Goal: Task Accomplishment & Management: Manage account settings

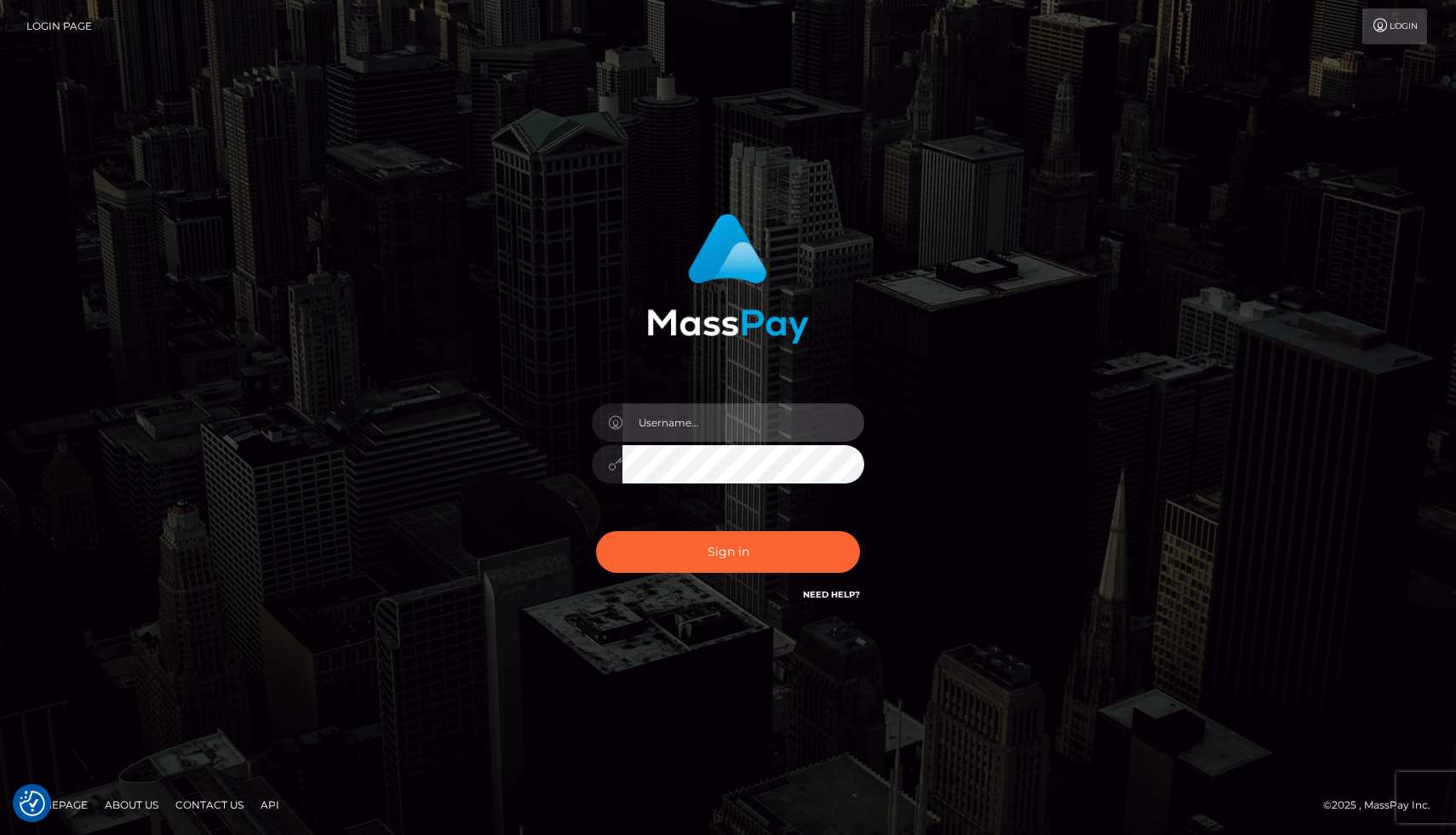
type input "[PERSON_NAME].whop"
click at [834, 603] on div "Need Help?" at bounding box center [831, 597] width 57 height 22
click at [835, 597] on link "Need Help?" at bounding box center [831, 594] width 57 height 11
click at [1402, 33] on link "Login" at bounding box center [1395, 26] width 65 height 36
type input "[PERSON_NAME].whop"
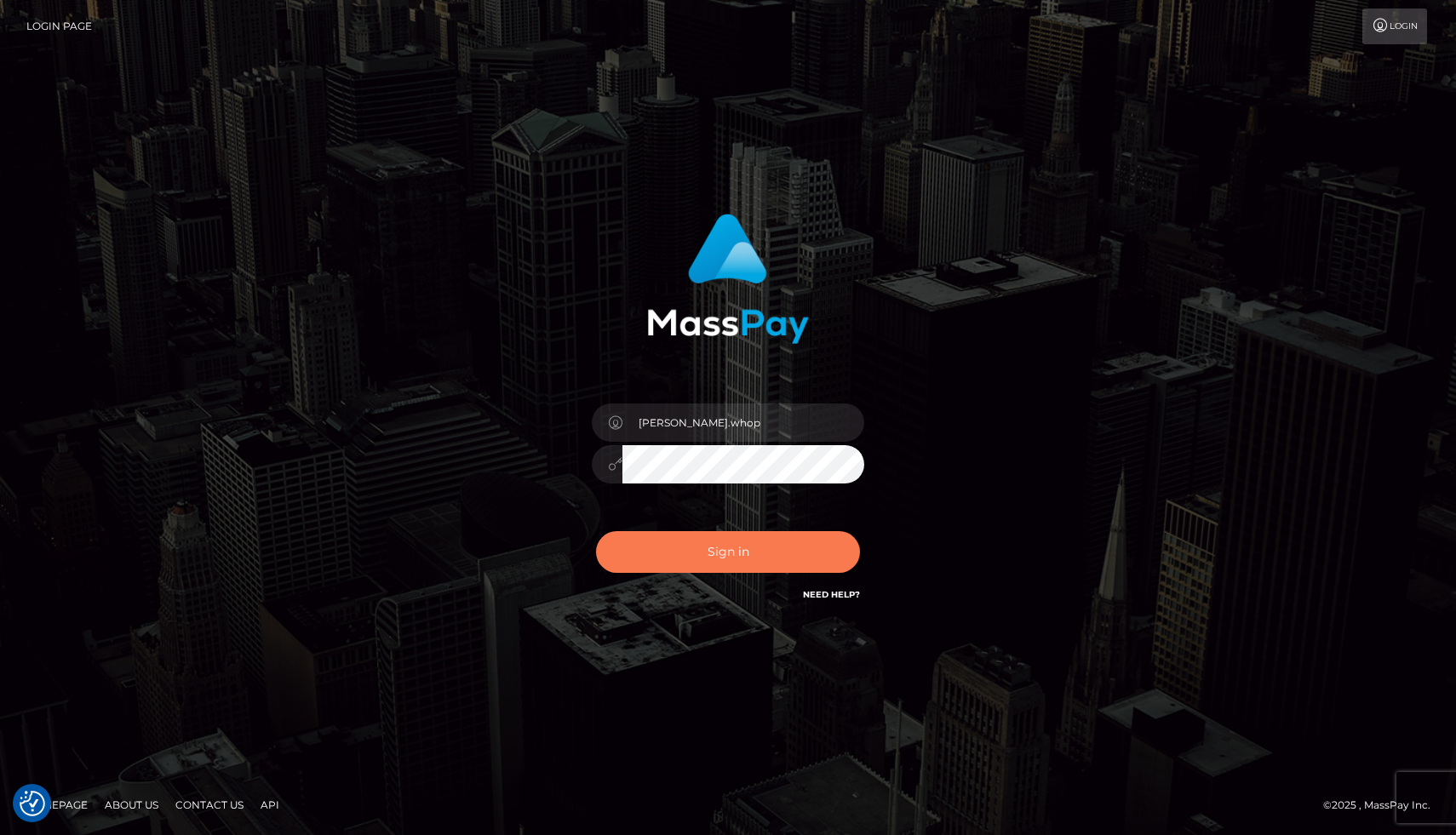
click at [758, 559] on button "Sign in" at bounding box center [728, 552] width 264 height 42
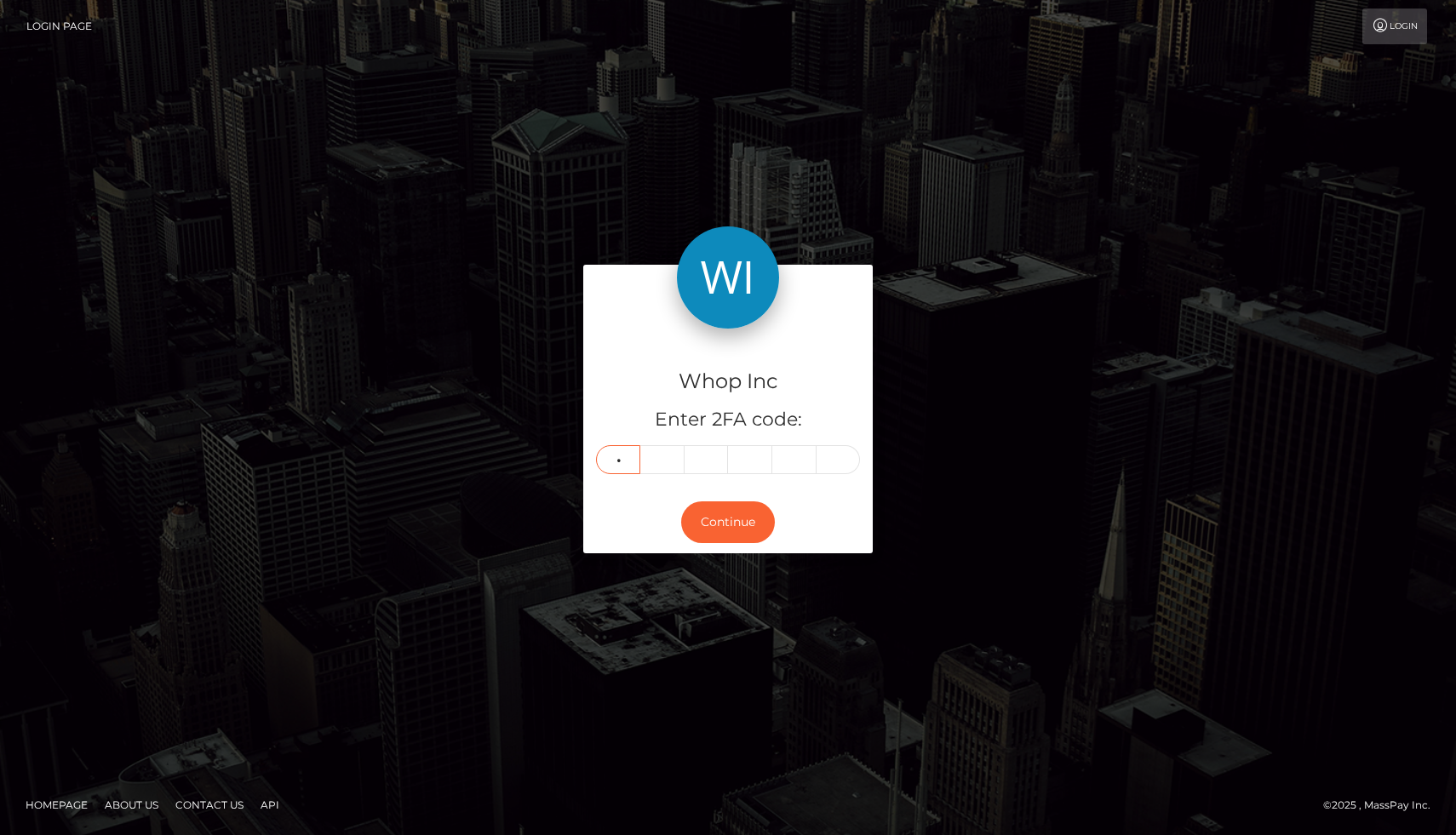
type input "5"
type input "0"
type input "4"
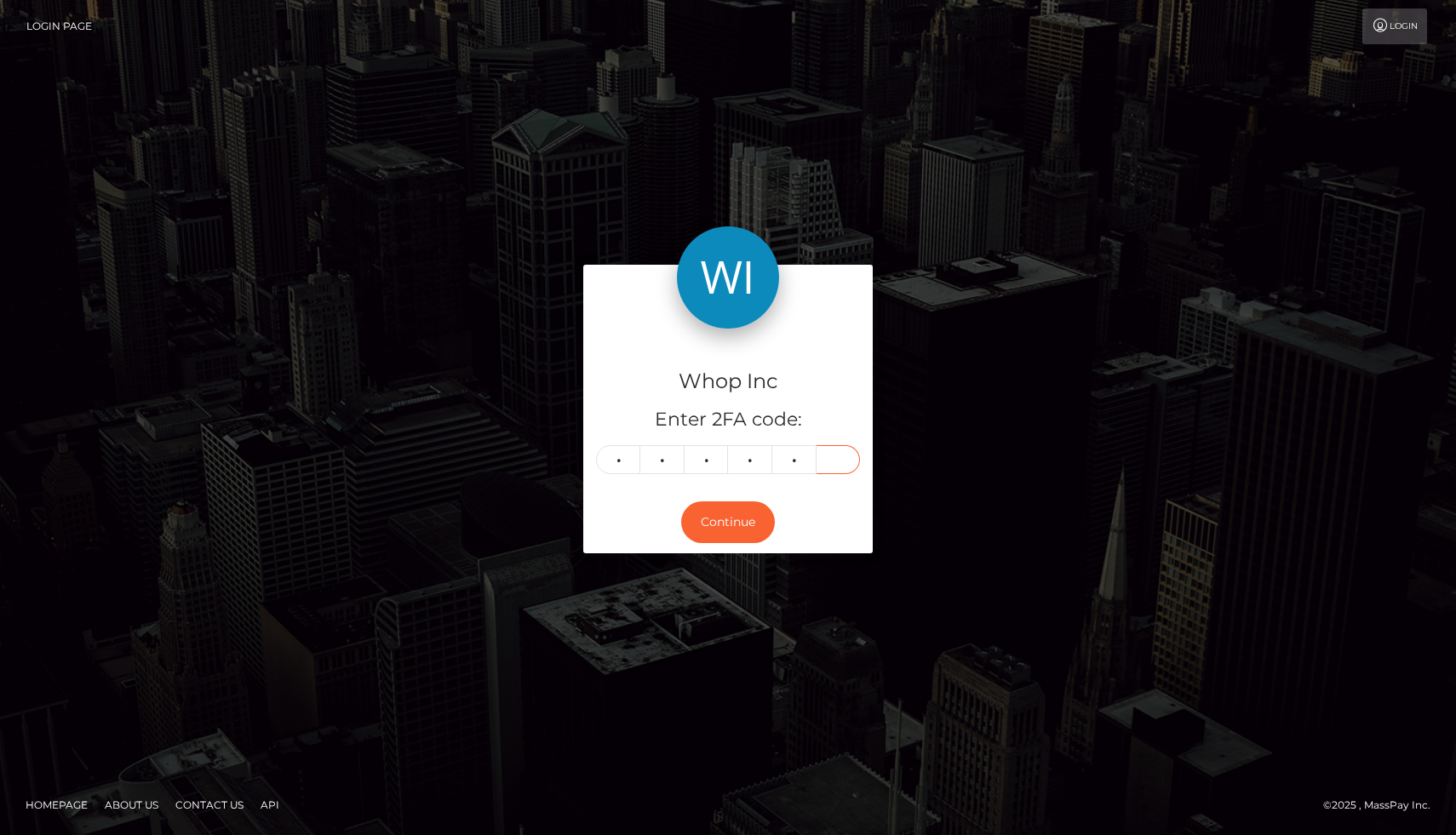
type input "8"
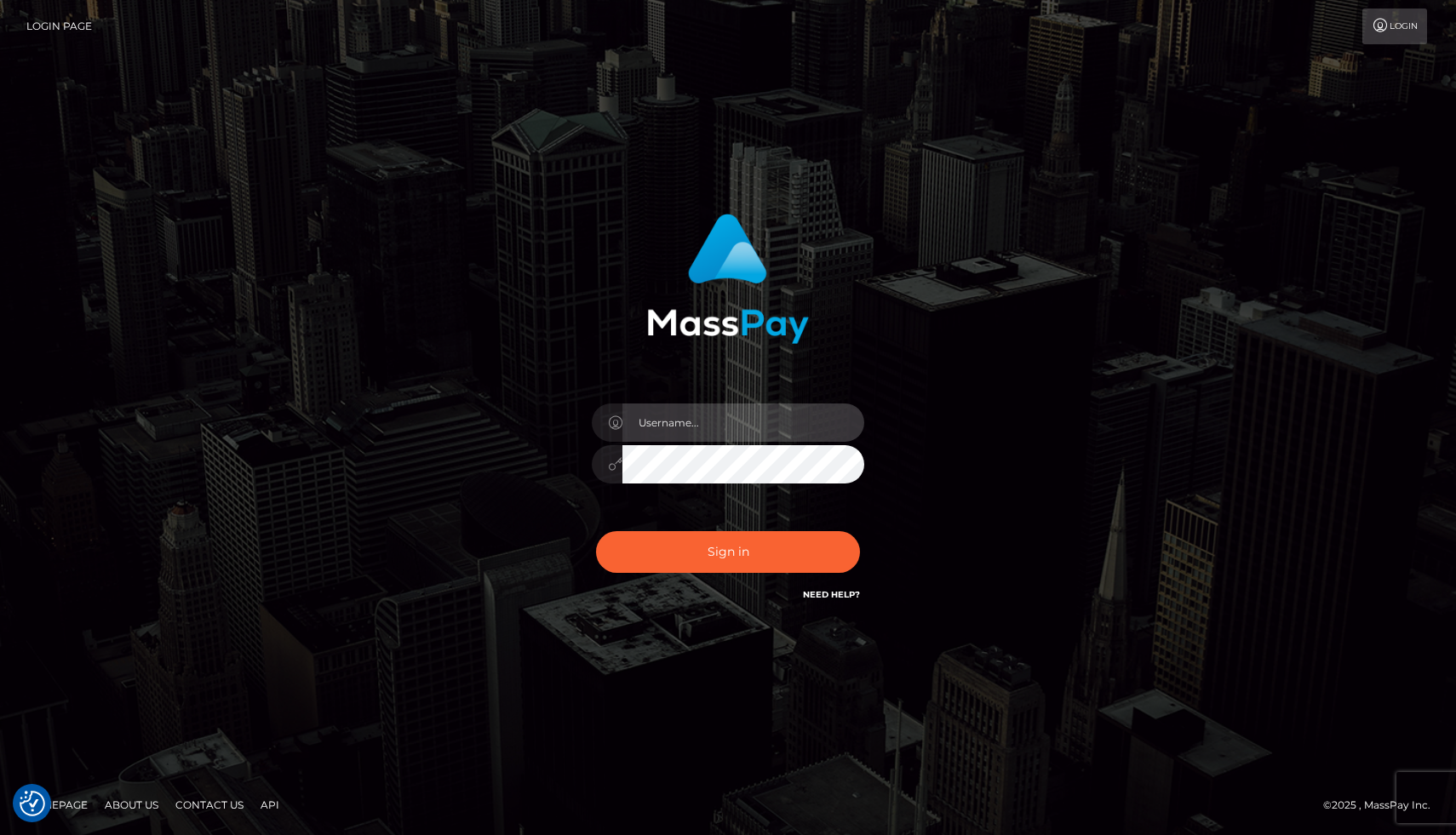
type input "[PERSON_NAME].whop"
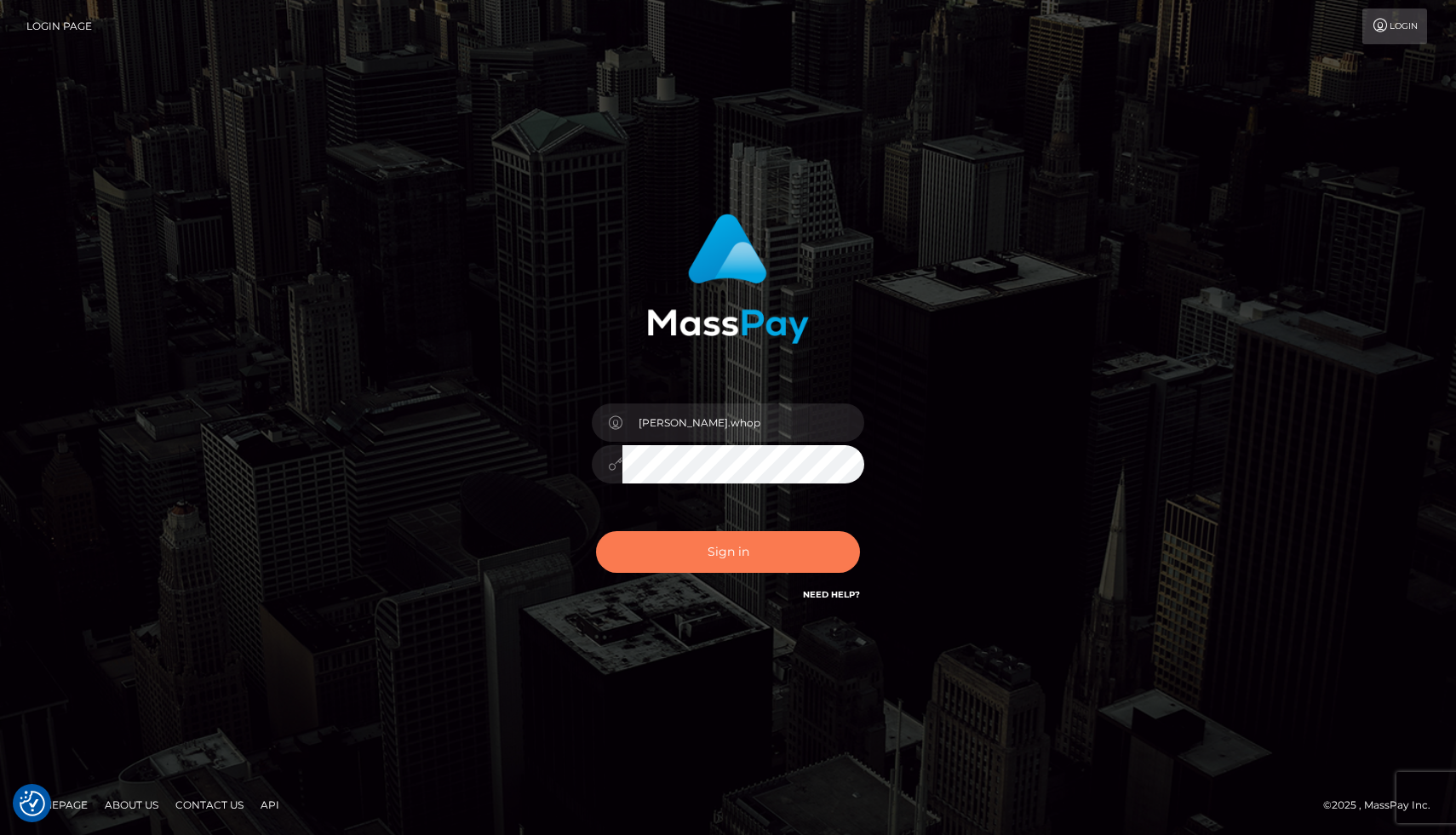
click at [731, 566] on button "Sign in" at bounding box center [728, 552] width 264 height 42
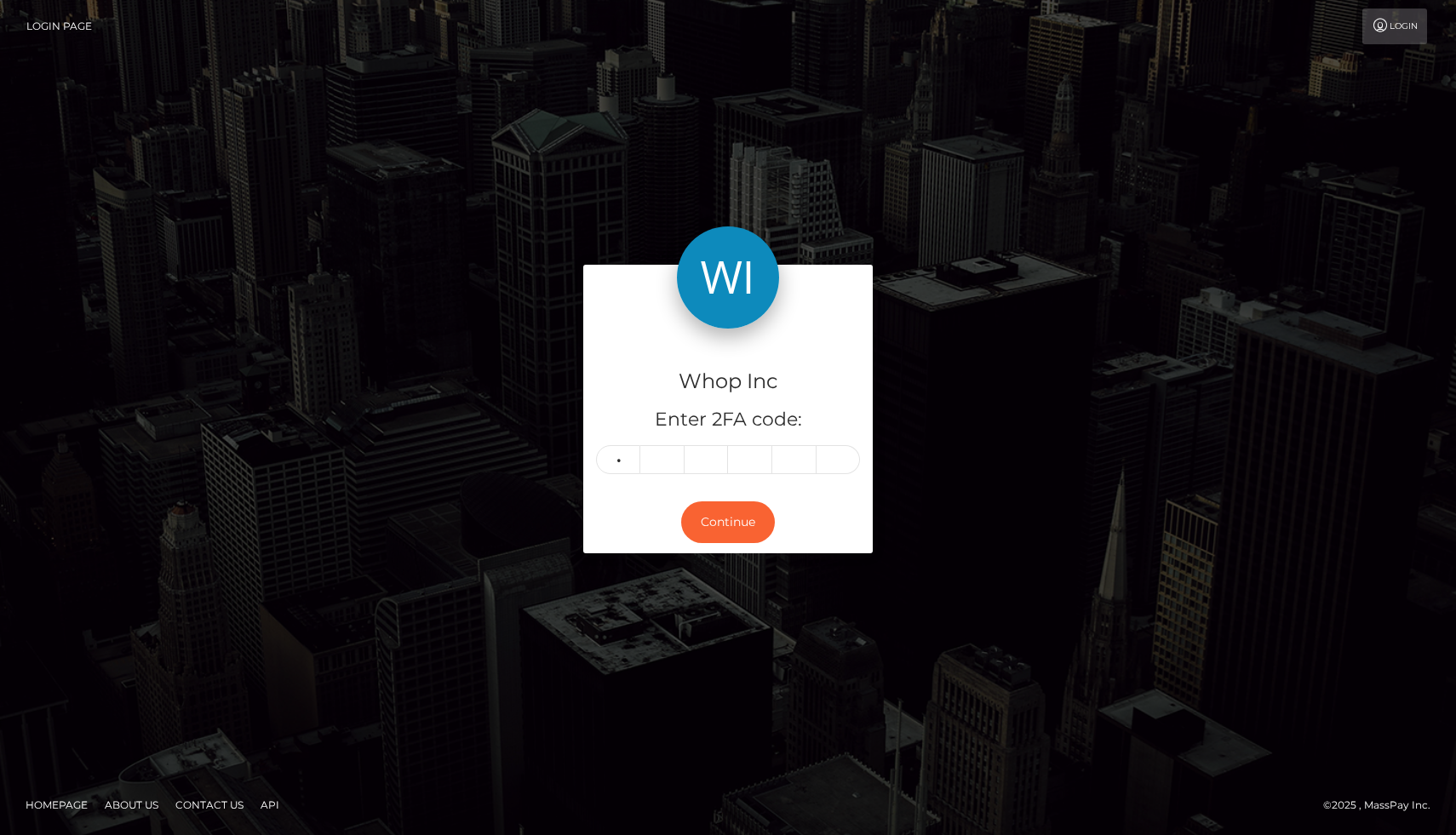
type input "5"
type input "0"
type input "4"
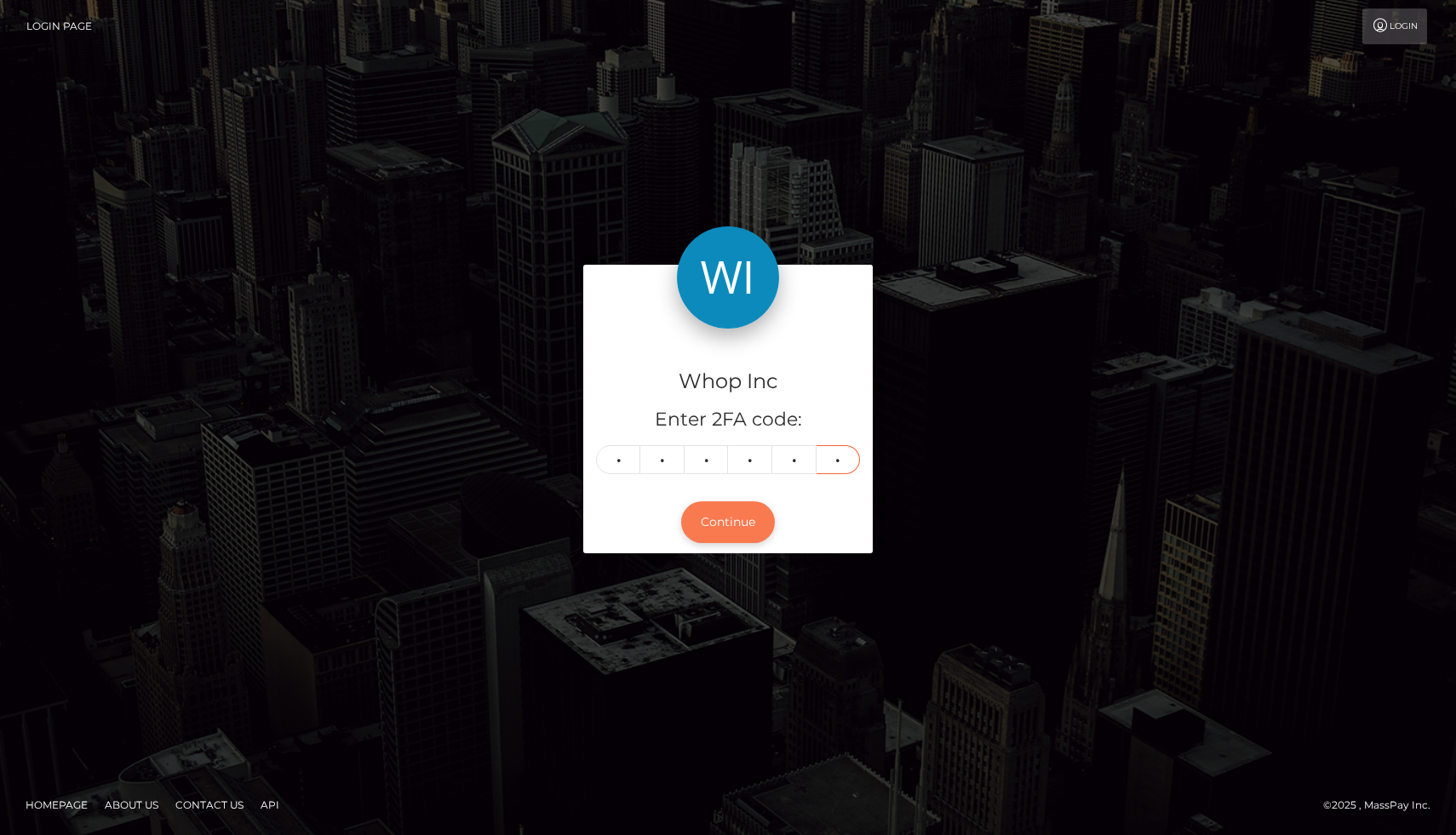
type input "8"
click at [712, 520] on button "Continue" at bounding box center [728, 522] width 94 height 42
click at [742, 521] on button "Continue" at bounding box center [728, 522] width 94 height 42
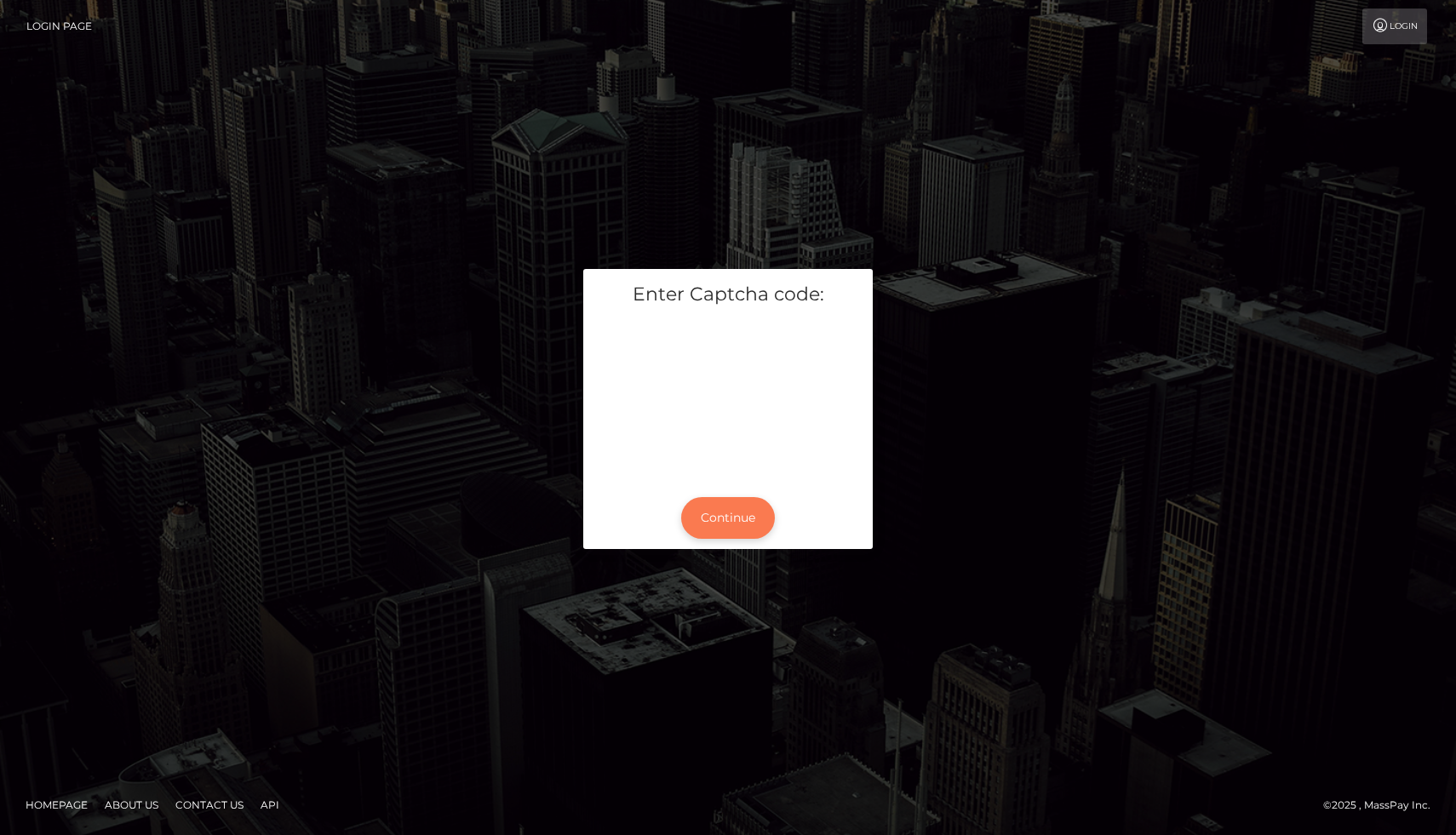
click at [740, 513] on button "Continue" at bounding box center [728, 518] width 94 height 42
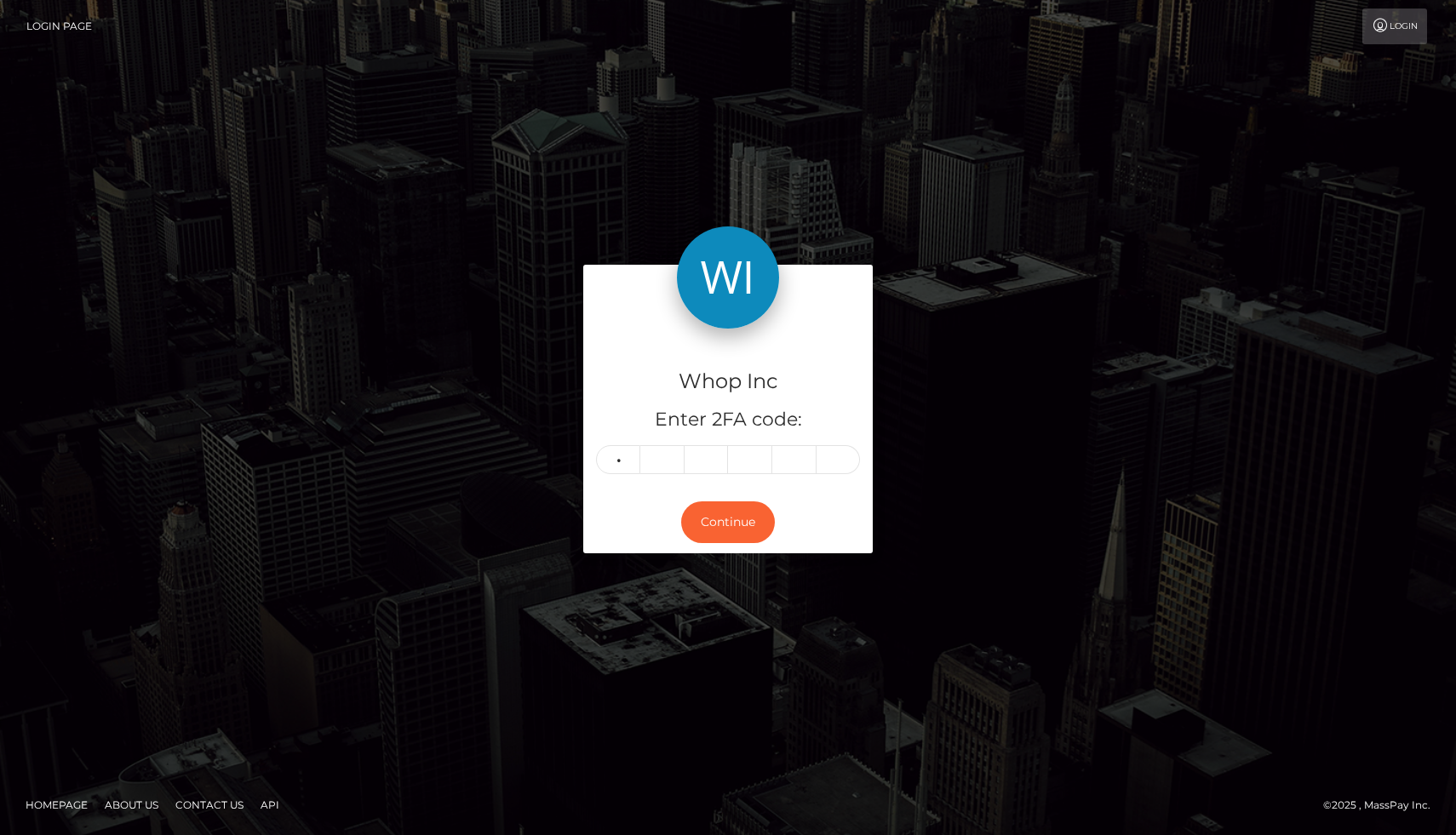
type input "1"
type input "0"
type input "6"
type input "1"
type input "3"
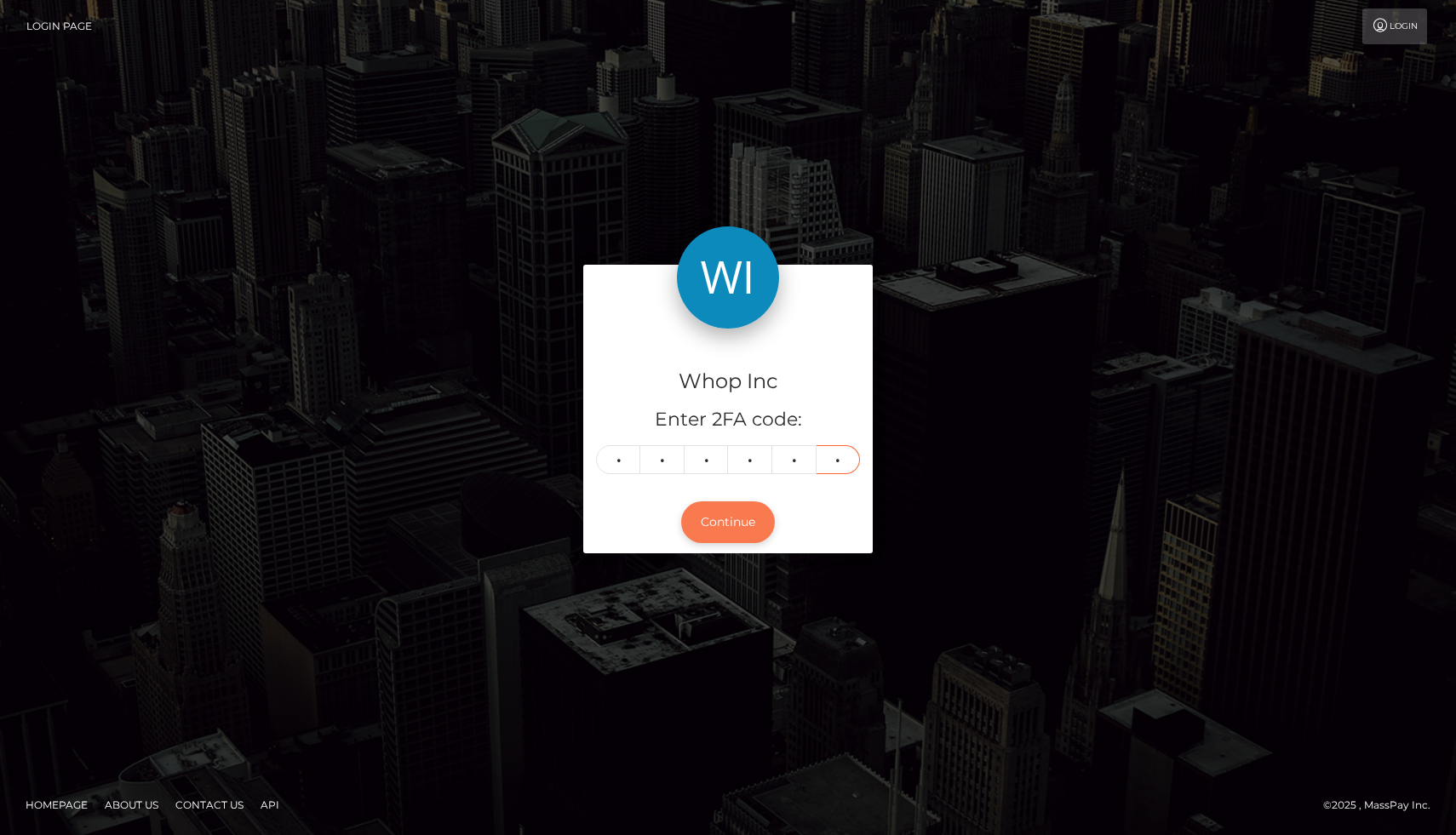
type input "8"
click at [729, 531] on button "Continue" at bounding box center [728, 522] width 94 height 42
click at [739, 521] on button "Continue" at bounding box center [728, 522] width 94 height 42
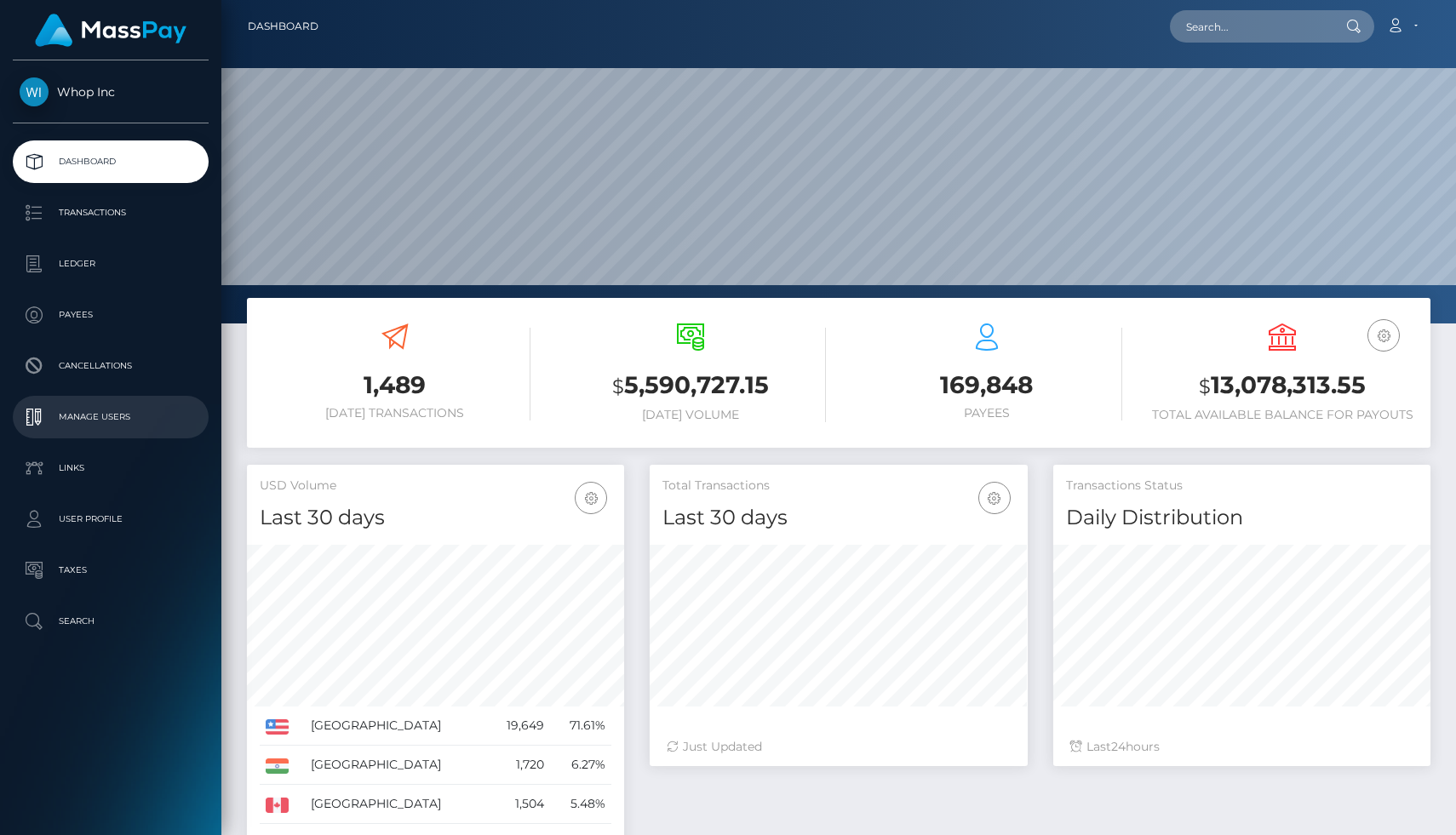
scroll to position [301, 377]
click at [103, 407] on p "Manage Users" at bounding box center [110, 418] width 182 height 25
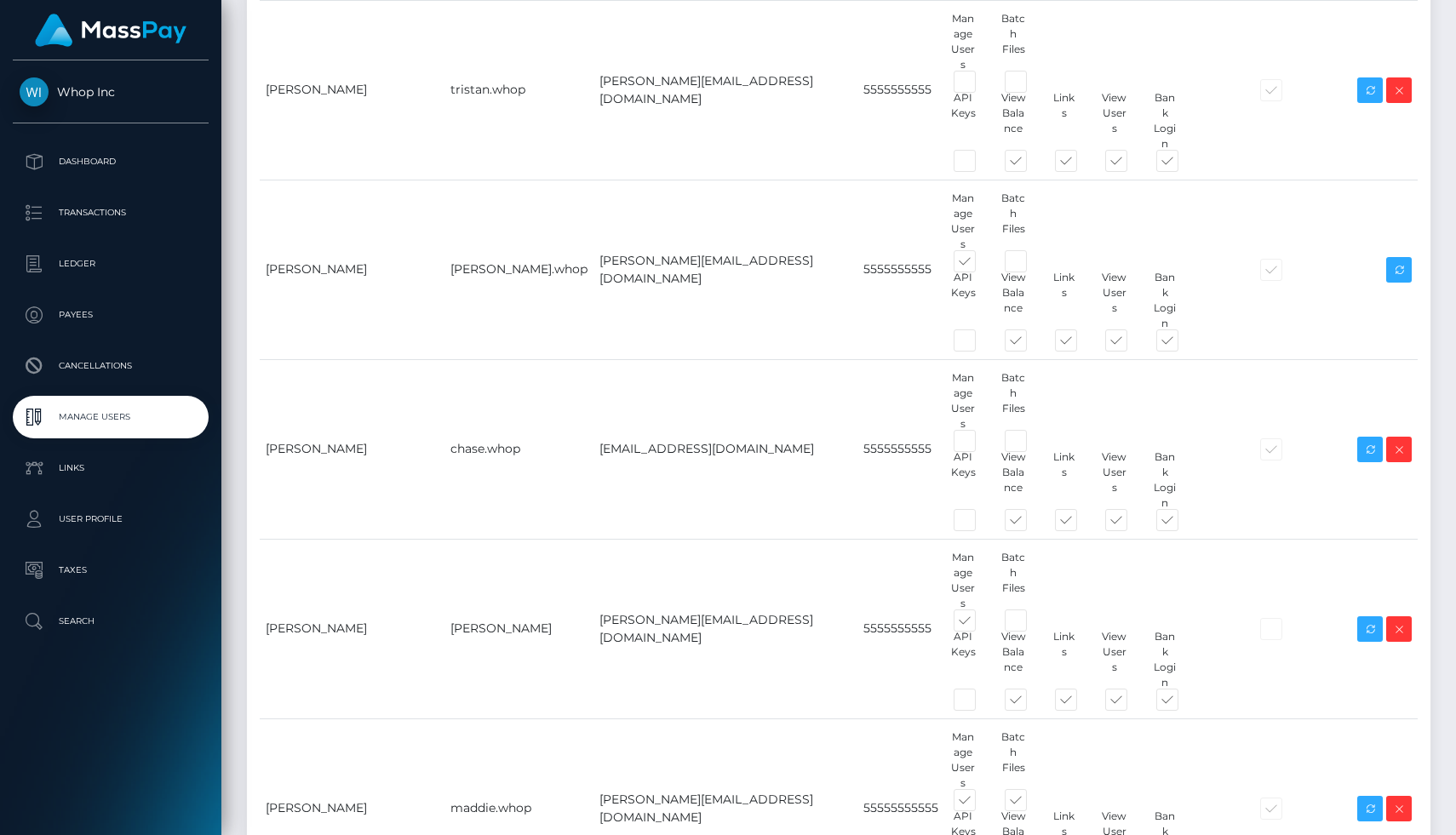
scroll to position [593, 0]
click at [1405, 621] on icon at bounding box center [1399, 632] width 21 height 22
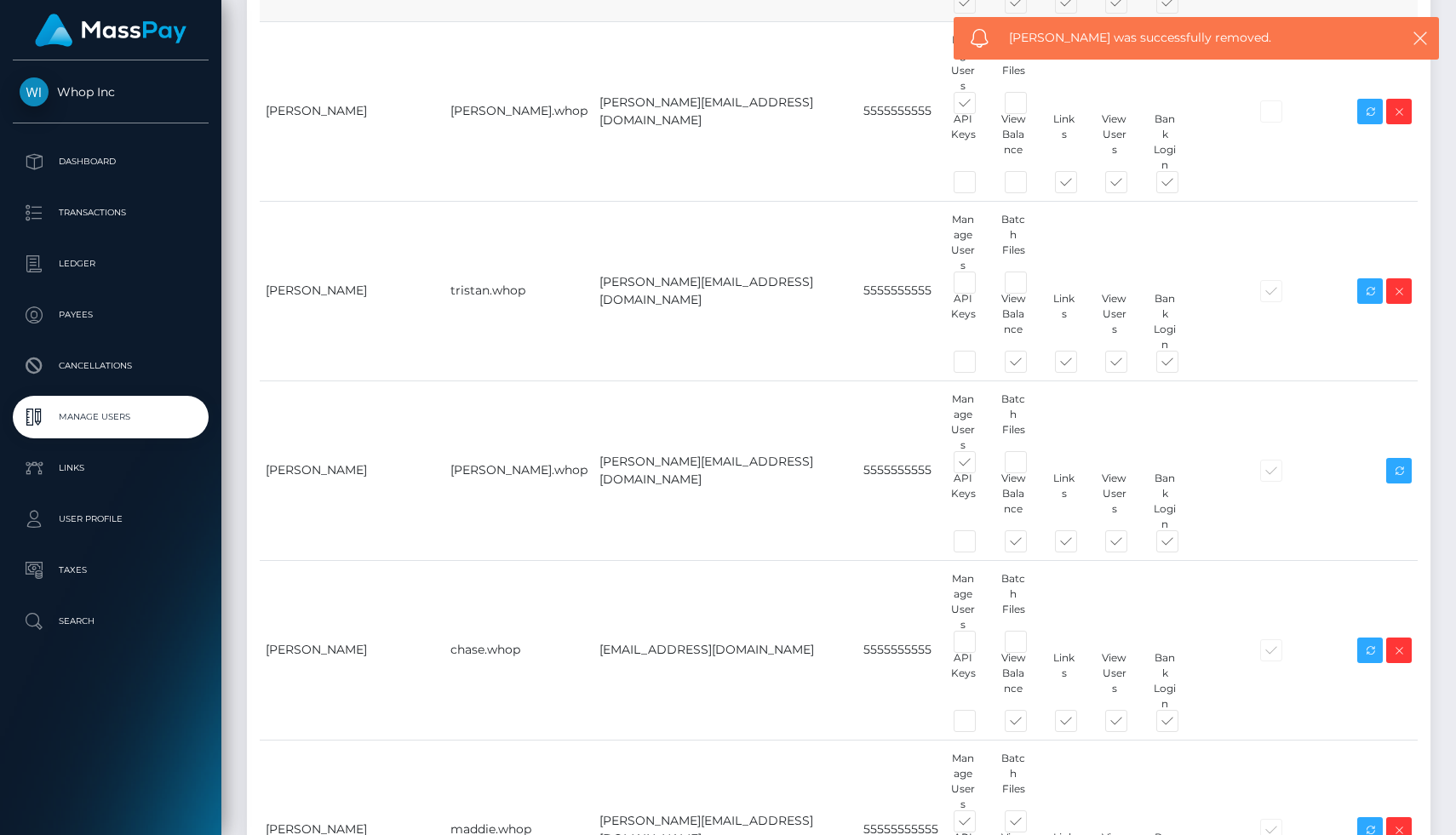
scroll to position [645, 0]
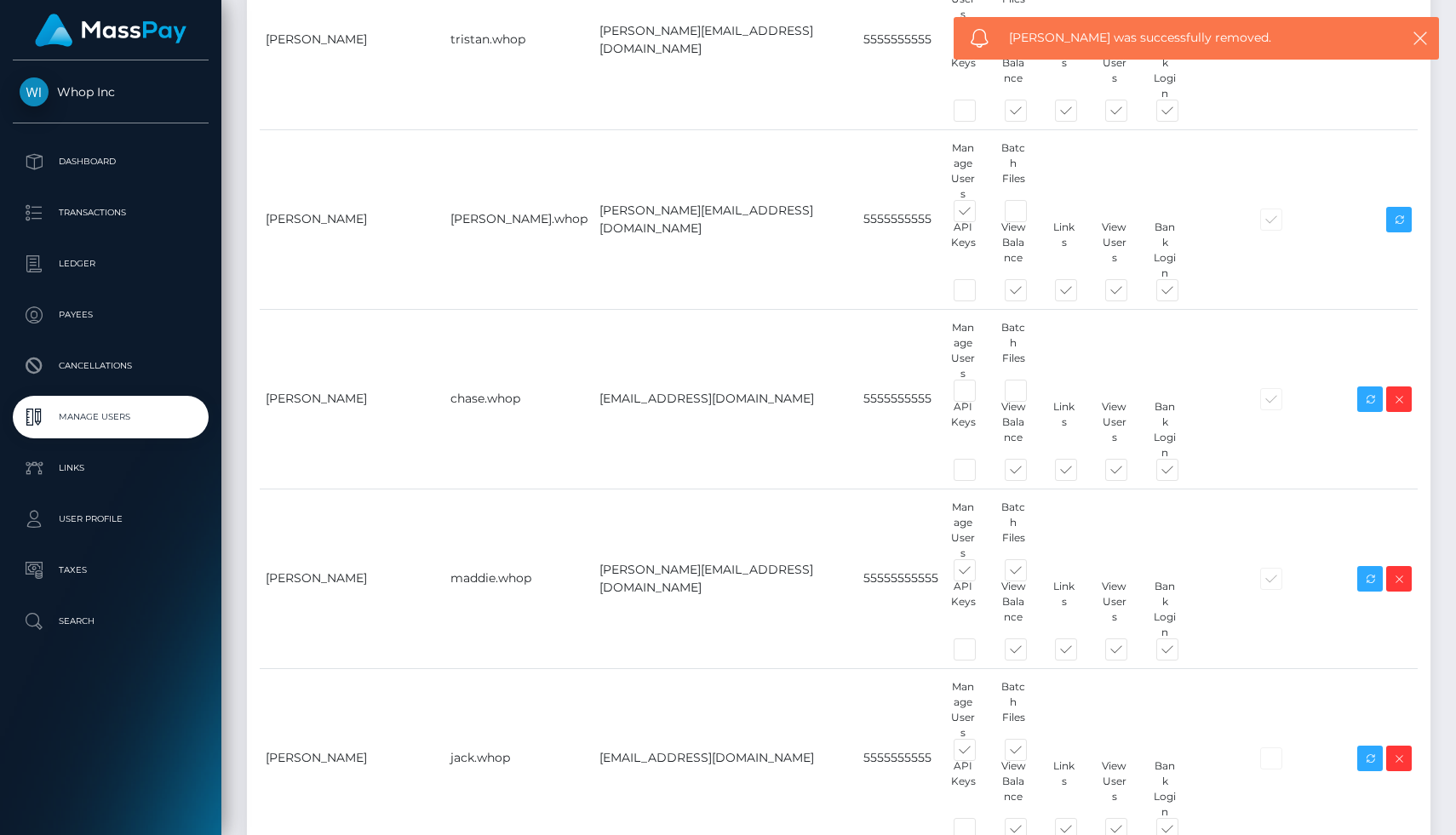
type input "Tom Young"
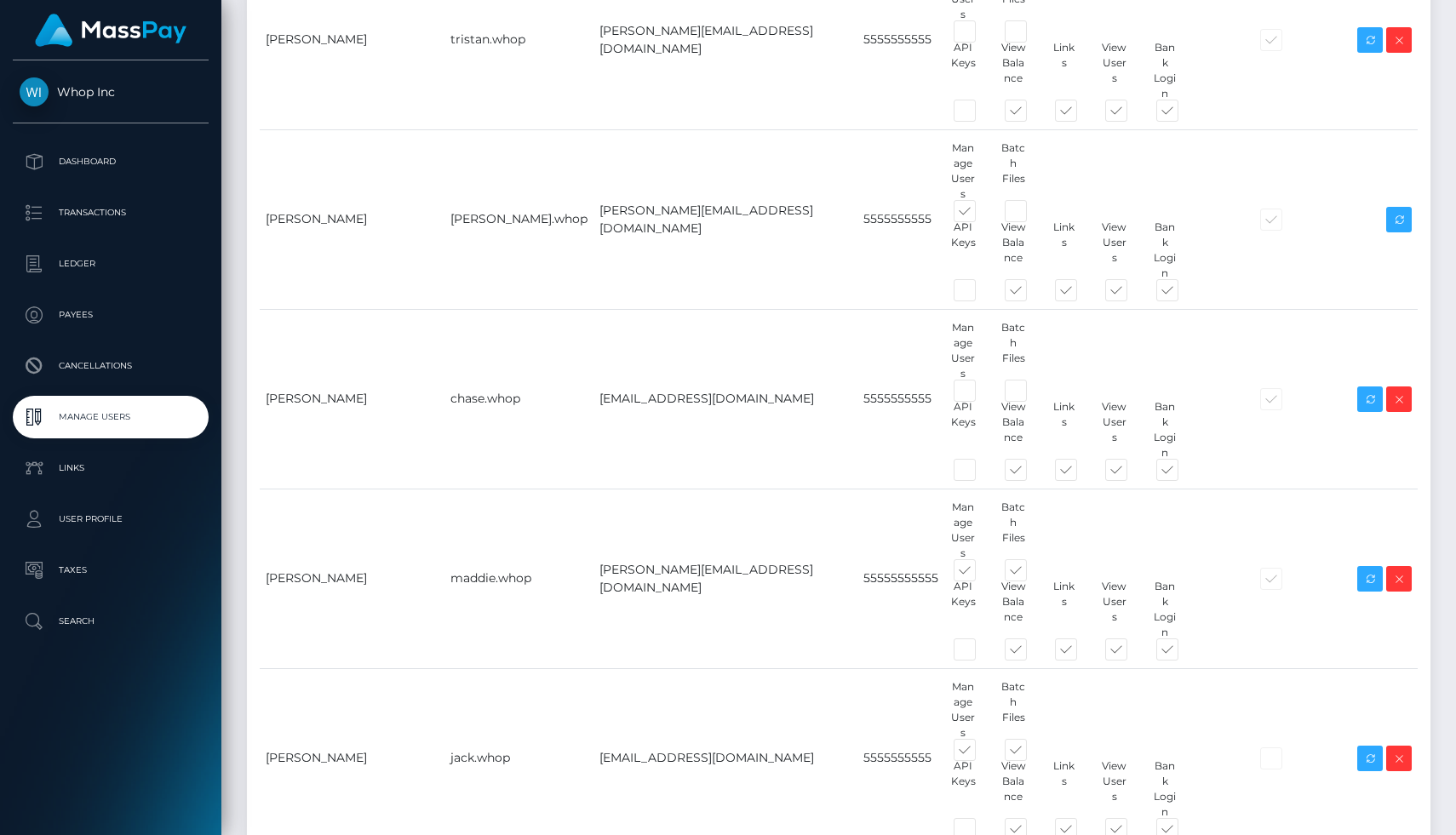
type input "tom@whop.com"
type input "5555555555"
type input "Tom"
type input "Young"
click at [980, 737] on div "Users Name Username Email Phone Permissions 2FA Enabled Actions Tom" at bounding box center [839, 386] width 1210 height 1885
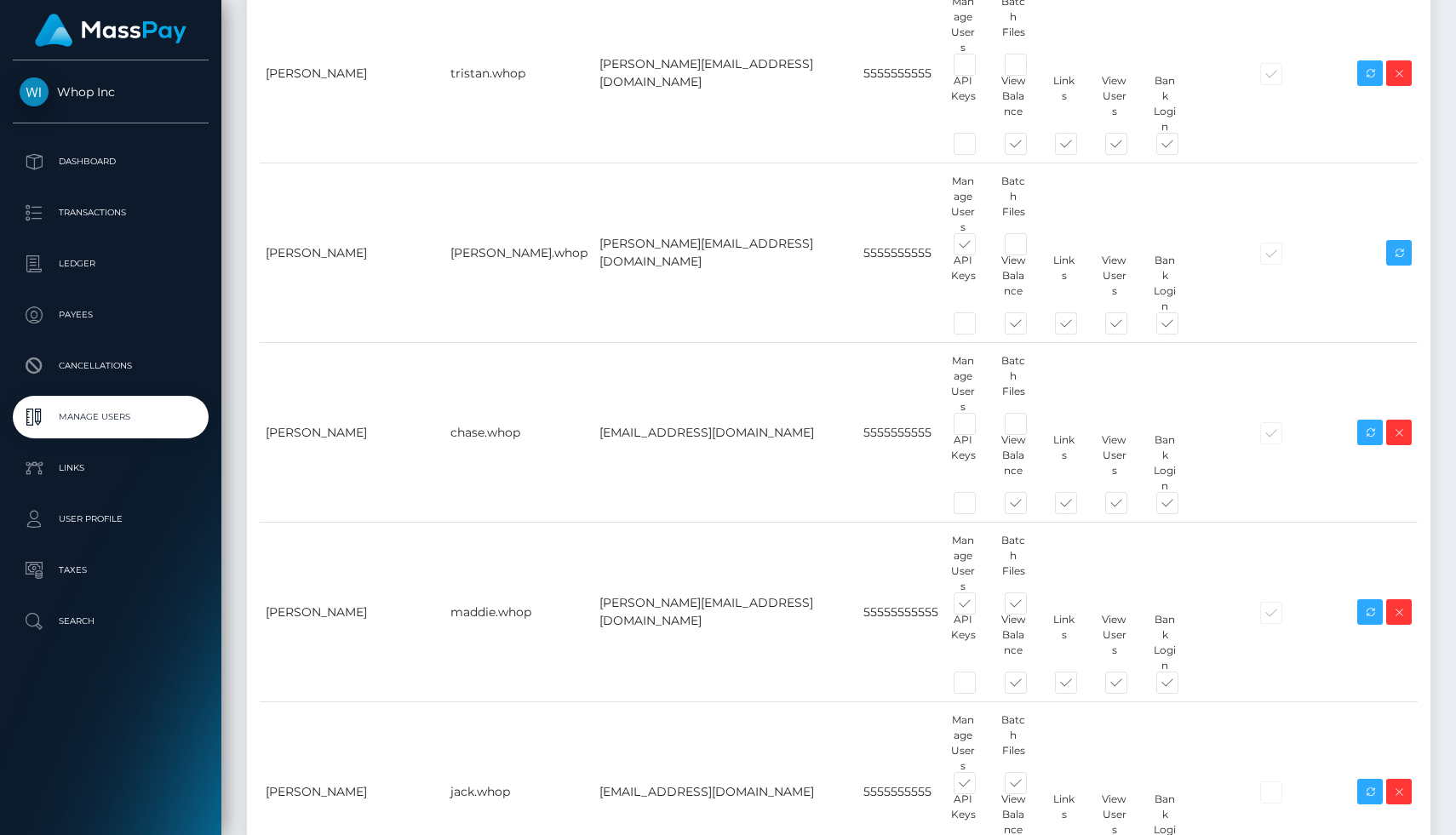
scroll to position [702, 0]
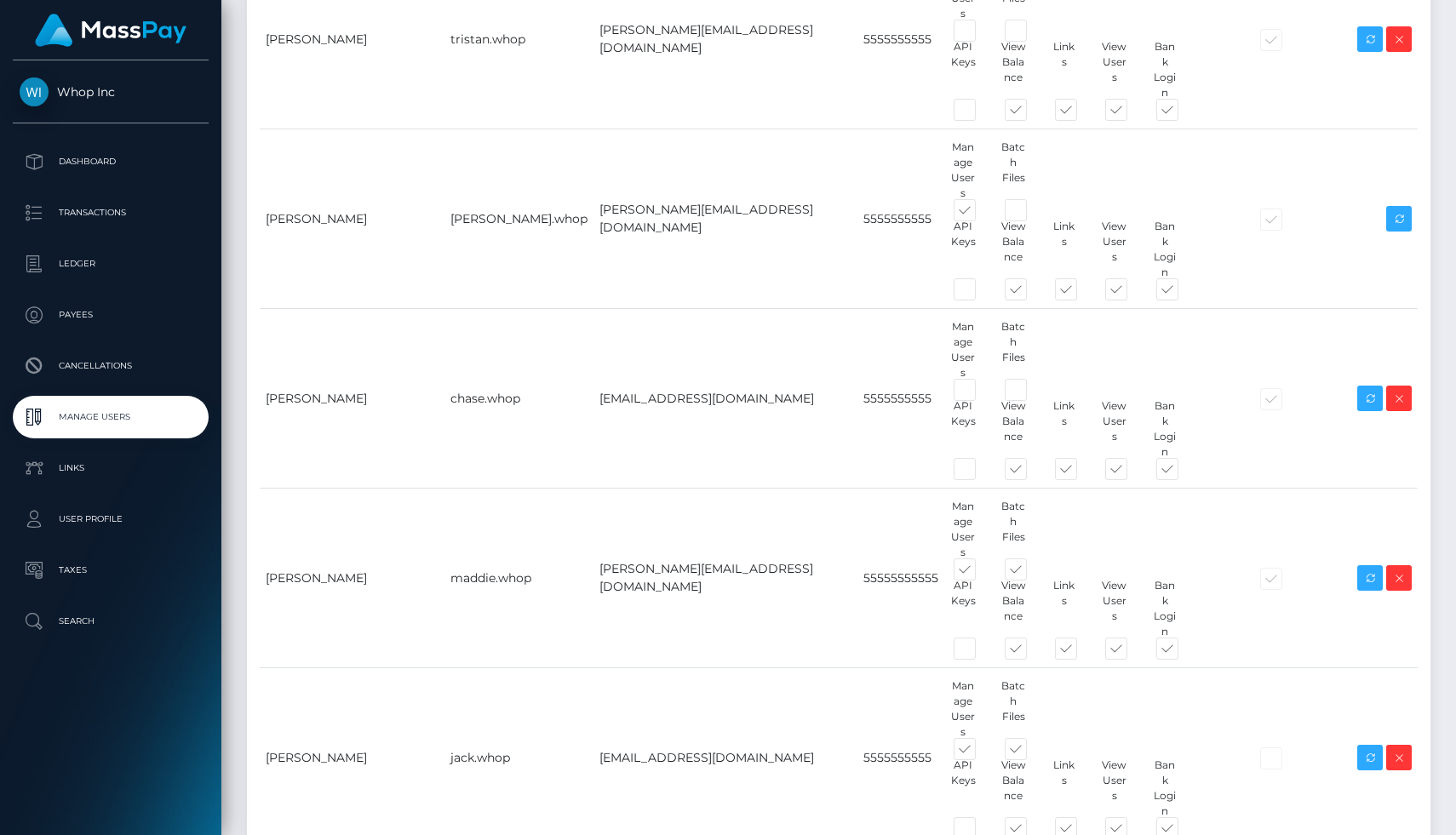
type input "tom@whop.com"
type input "Tyoung"
type input "5555555555"
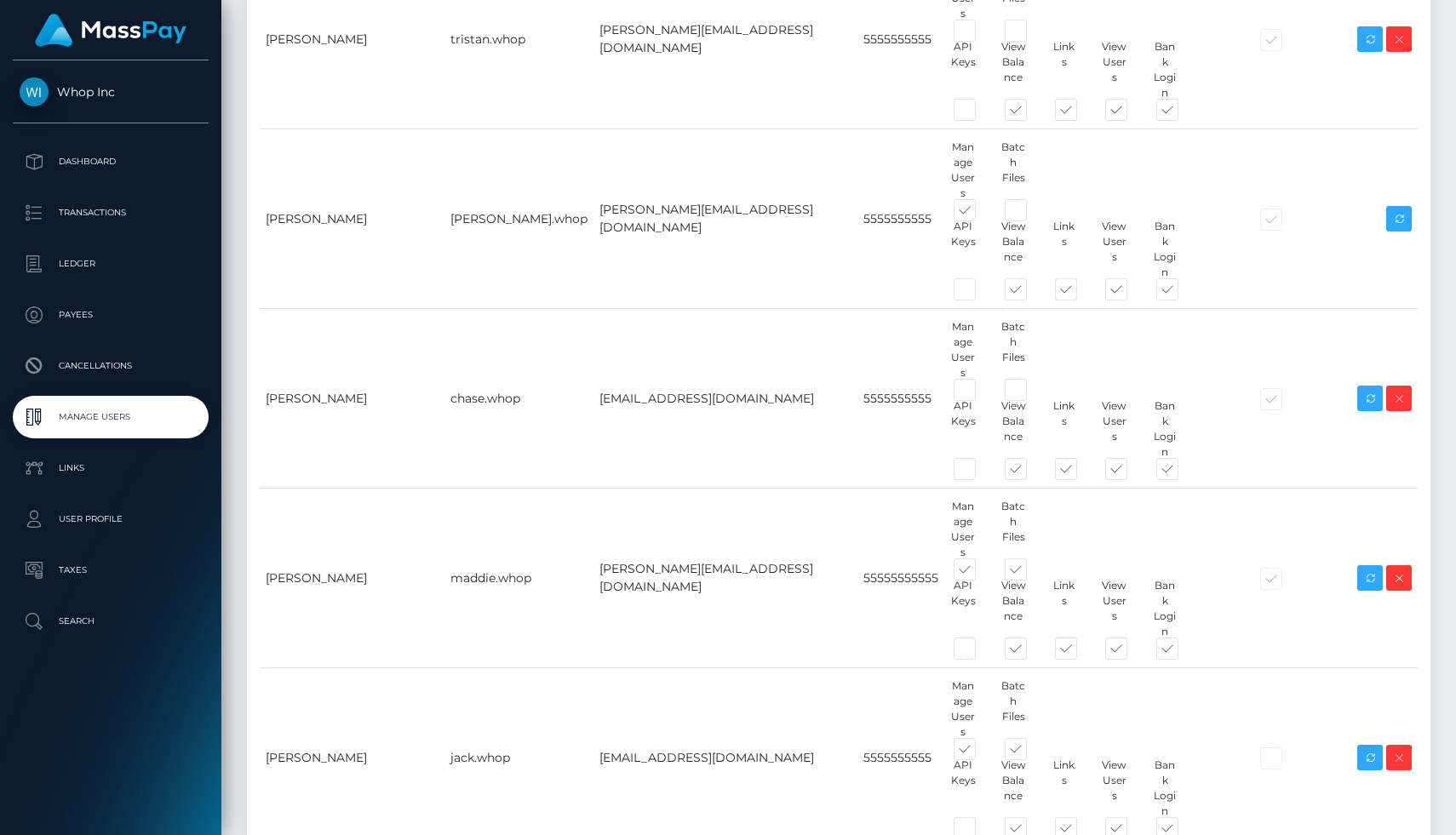
type input "Tom"
type input "Young"
click at [386, 760] on div "Users An employee with this username already exists. Name Username Email Phone …" at bounding box center [838, 372] width 1235 height 1967
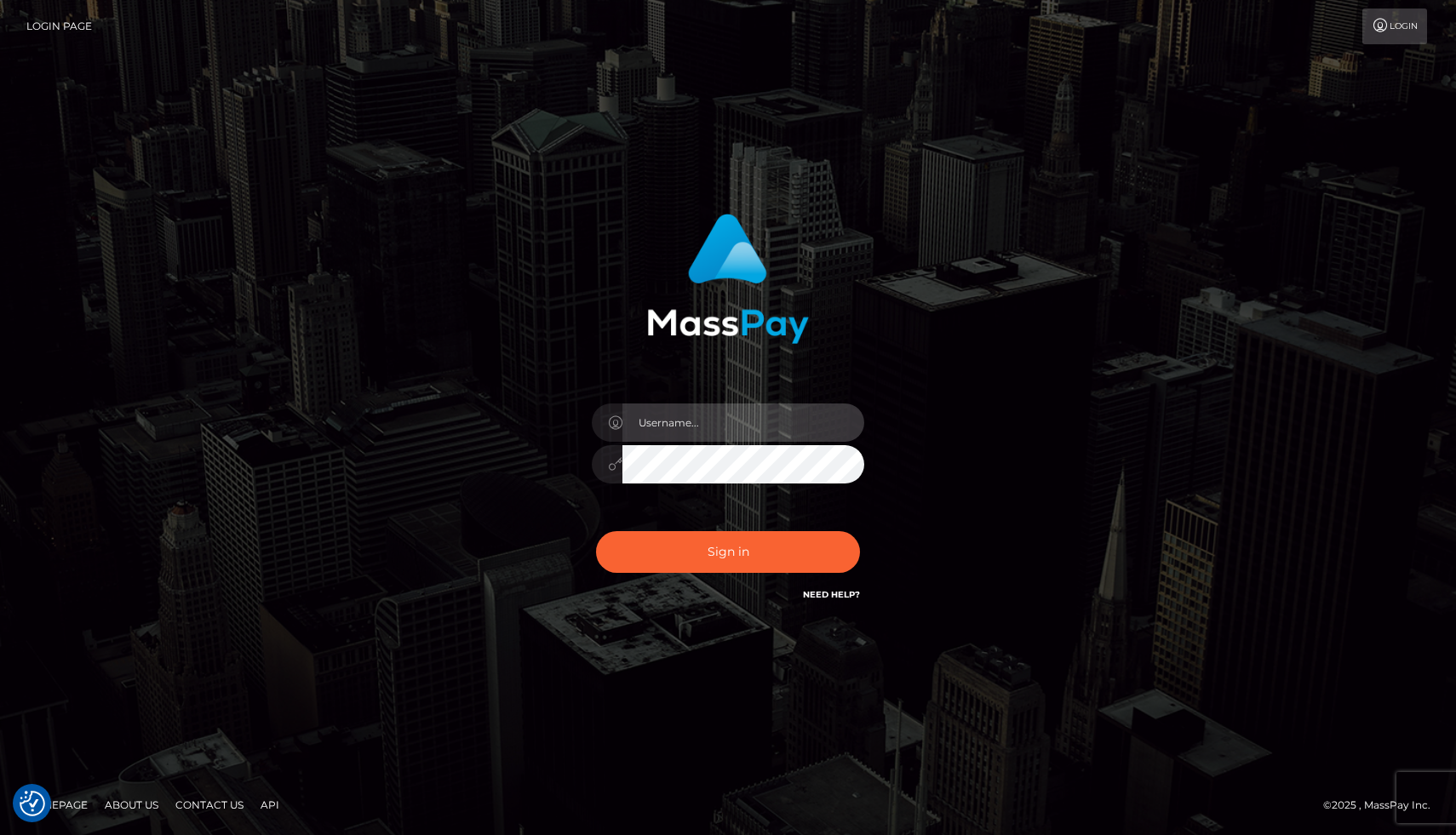
type input "[PERSON_NAME].whop"
